Goal: Information Seeking & Learning: Find contact information

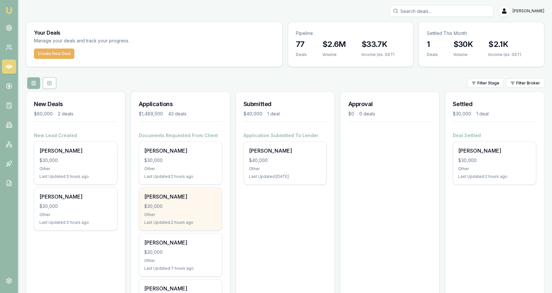
click at [202, 199] on div "[PERSON_NAME]" at bounding box center [180, 197] width 72 height 8
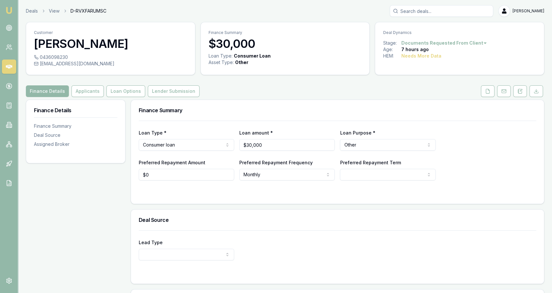
click at [481, 90] on link at bounding box center [487, 91] width 16 height 12
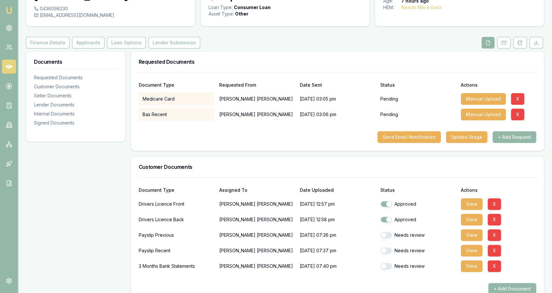
scroll to position [67, 0]
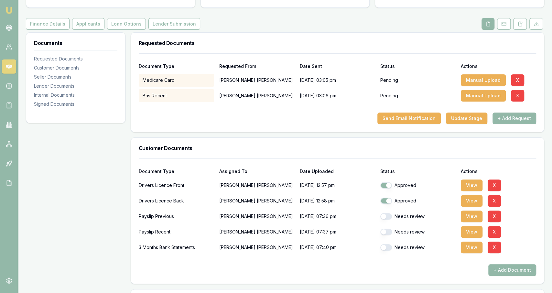
click at [459, 248] on div "3 Months Bank Statements [PERSON_NAME] [DATE] 07:40 pm Needs review View X" at bounding box center [337, 247] width 397 height 13
click at [468, 247] on button "View" at bounding box center [472, 247] width 22 height 12
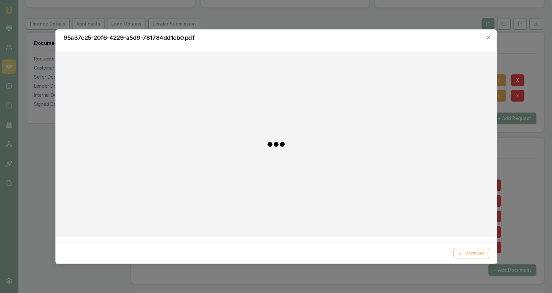
click at [387, 29] on div at bounding box center [276, 146] width 552 height 293
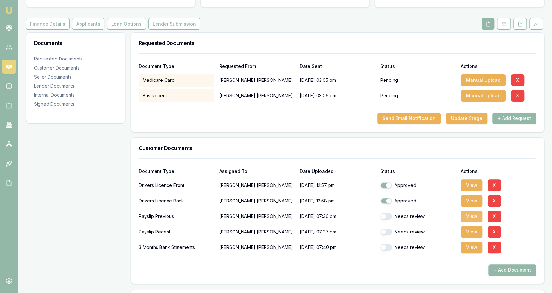
click at [473, 216] on button "View" at bounding box center [472, 216] width 22 height 12
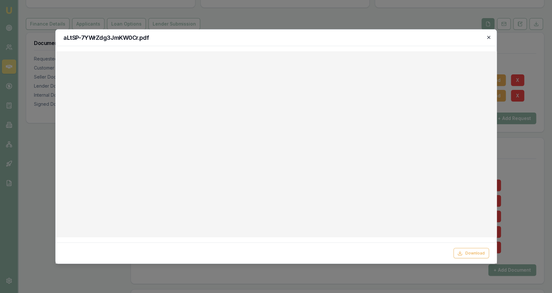
click at [490, 38] on icon "button" at bounding box center [488, 37] width 5 height 5
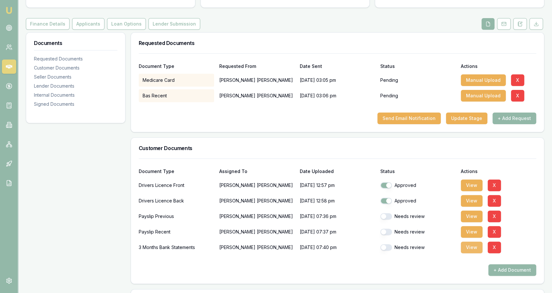
click at [464, 250] on button "View" at bounding box center [472, 247] width 22 height 12
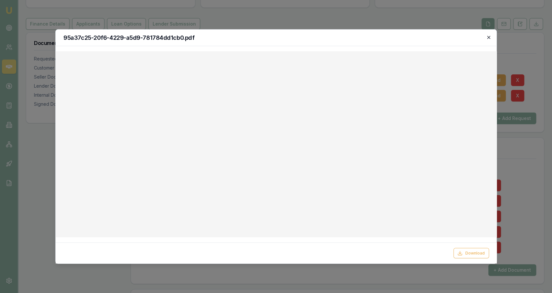
click at [490, 38] on icon "button" at bounding box center [488, 37] width 5 height 5
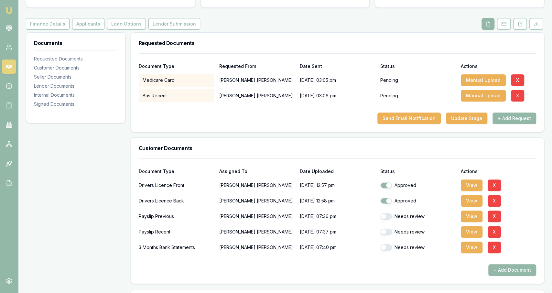
click at [89, 33] on div "Documents Requested Documents Customer Documents Seller Documents Lender Docume…" at bounding box center [75, 74] width 99 height 82
click at [88, 27] on button "Applicants" at bounding box center [88, 24] width 32 height 12
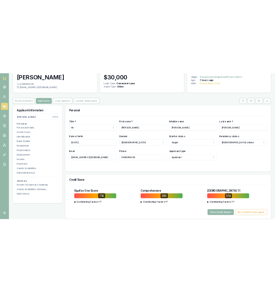
scroll to position [36, 0]
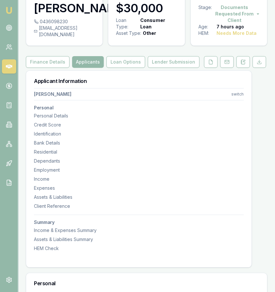
click at [62, 38] on div "[EMAIL_ADDRESS][DOMAIN_NAME]" at bounding box center [64, 31] width 61 height 13
copy icon
click at [66, 25] on div "0436098230" at bounding box center [64, 21] width 61 height 6
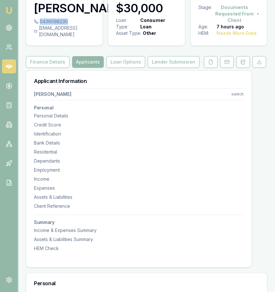
click at [66, 25] on div "0436098230" at bounding box center [64, 21] width 61 height 6
copy div "0436098230"
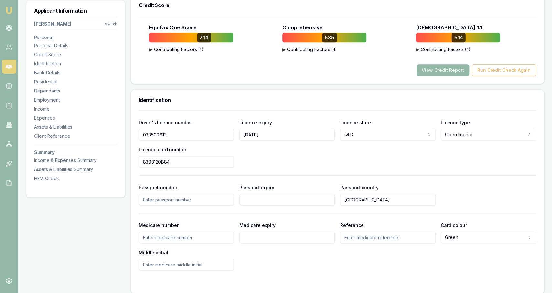
scroll to position [0, 0]
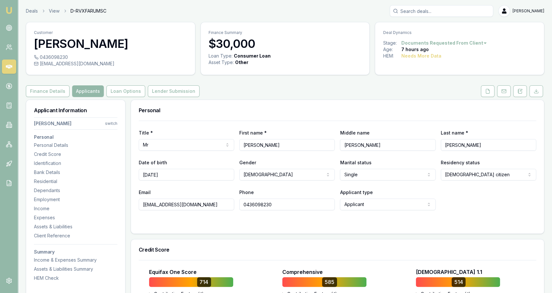
click at [205, 73] on div "Finance Summary $30,000 Loan Type: Consumer Loan Asset Type : Other" at bounding box center [284, 48] width 169 height 53
